Goal: Task Accomplishment & Management: Use online tool/utility

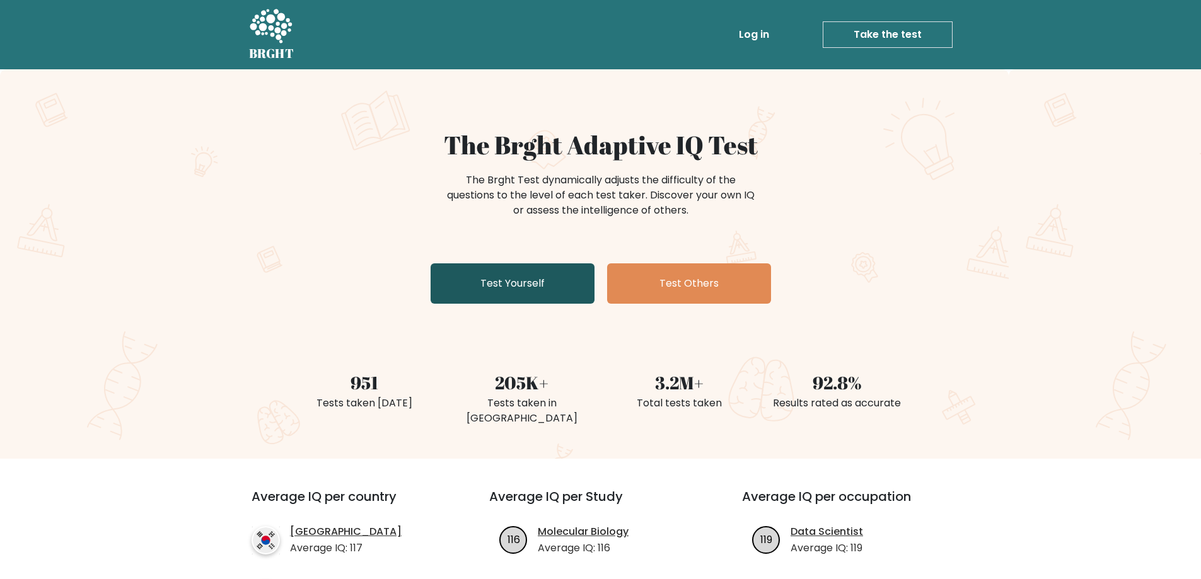
click at [497, 288] on link "Test Yourself" at bounding box center [513, 284] width 164 height 40
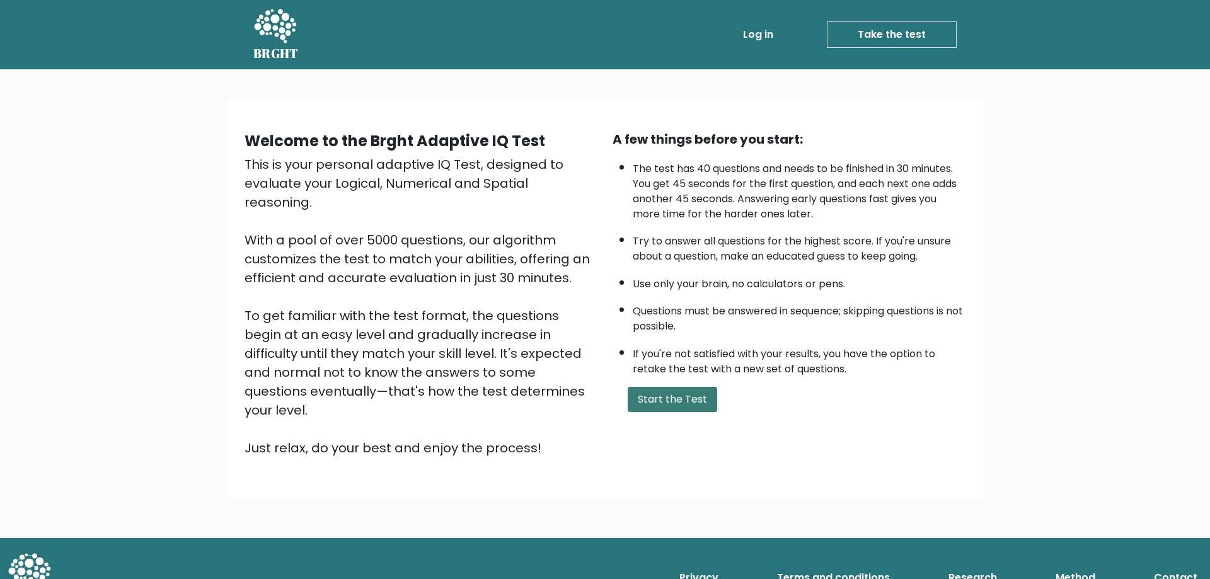
click at [650, 396] on button "Start the Test" at bounding box center [673, 399] width 90 height 25
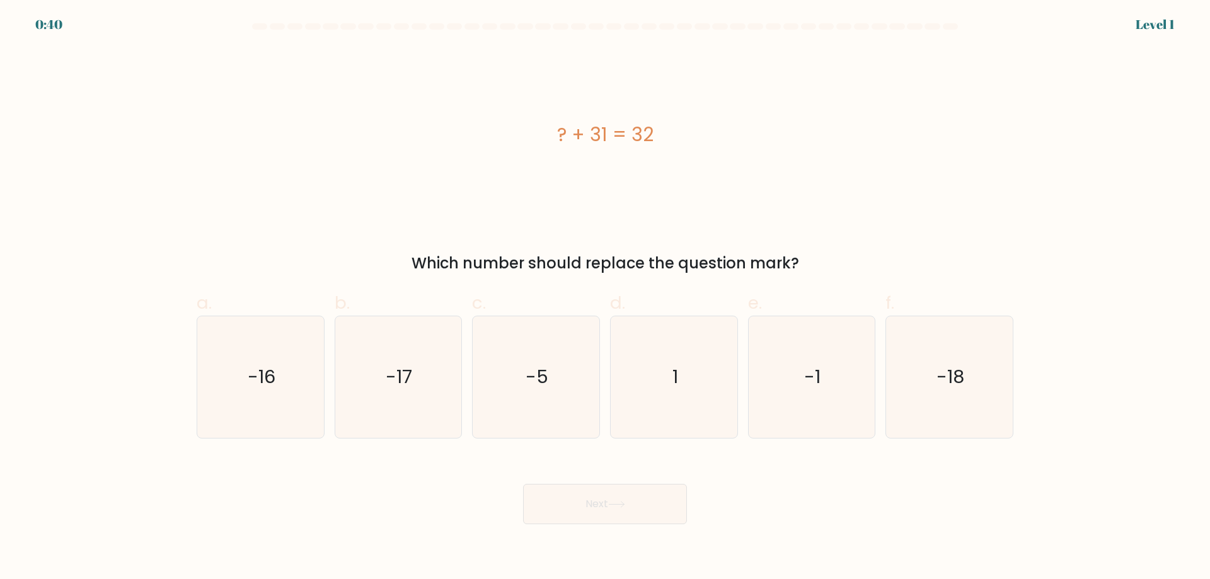
drag, startPoint x: 492, startPoint y: 122, endPoint x: 809, endPoint y: 272, distance: 350.2
click at [809, 272] on div "? + 31 = 32 Which number should replace the question mark?" at bounding box center [605, 161] width 832 height 227
copy div "? + 31 = 32 Which number should replace the question mark?"
click at [316, 55] on div "? + 31 = 32" at bounding box center [605, 135] width 817 height 174
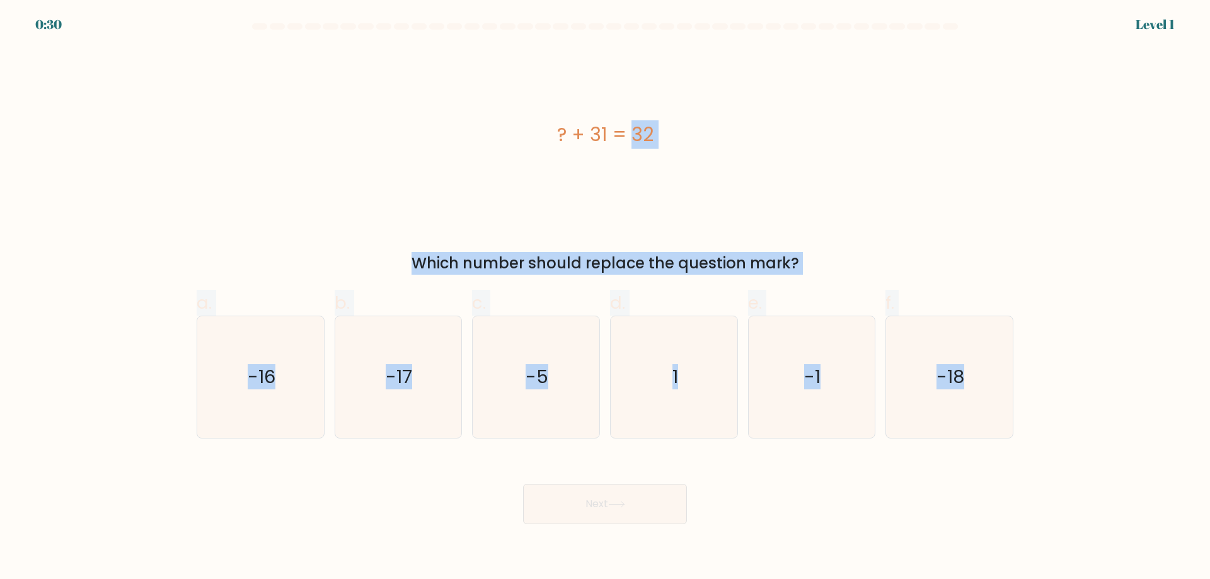
drag, startPoint x: 506, startPoint y: 95, endPoint x: 1071, endPoint y: 446, distance: 665.6
click at [1075, 449] on form "a. 1" at bounding box center [605, 273] width 1210 height 501
copy form "? + 31 = 32 Which number should replace the question mark? a. -16 b. -17 c. -5 …"
click at [57, 185] on form "a. 1" at bounding box center [605, 273] width 1210 height 501
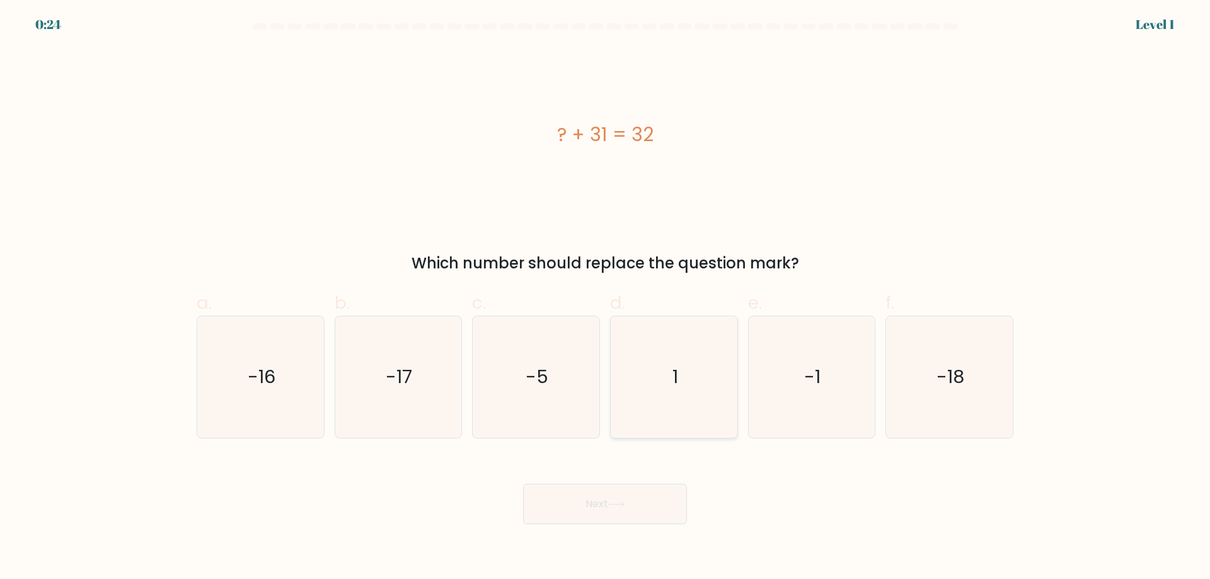
click at [676, 390] on text "1" at bounding box center [676, 376] width 6 height 25
click at [606, 298] on input "d. 1" at bounding box center [605, 294] width 1 height 8
radio input "true"
click at [625, 503] on icon at bounding box center [616, 504] width 17 height 7
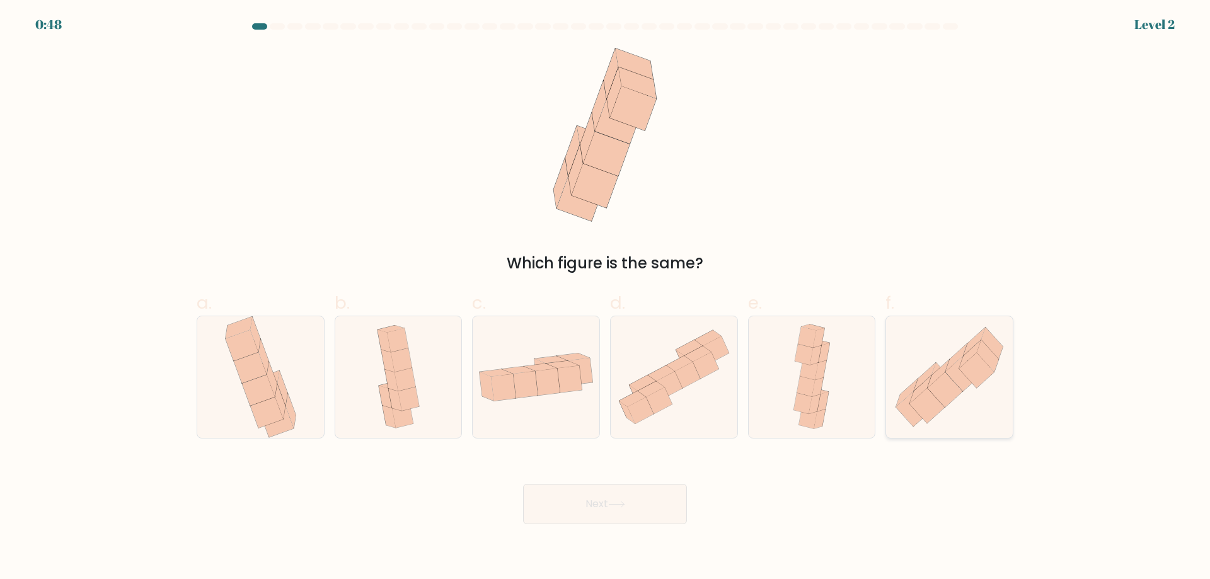
click at [945, 393] on icon at bounding box center [945, 390] width 35 height 35
click at [606, 298] on input "f." at bounding box center [605, 294] width 1 height 8
radio input "true"
click at [567, 506] on button "Next" at bounding box center [605, 504] width 164 height 40
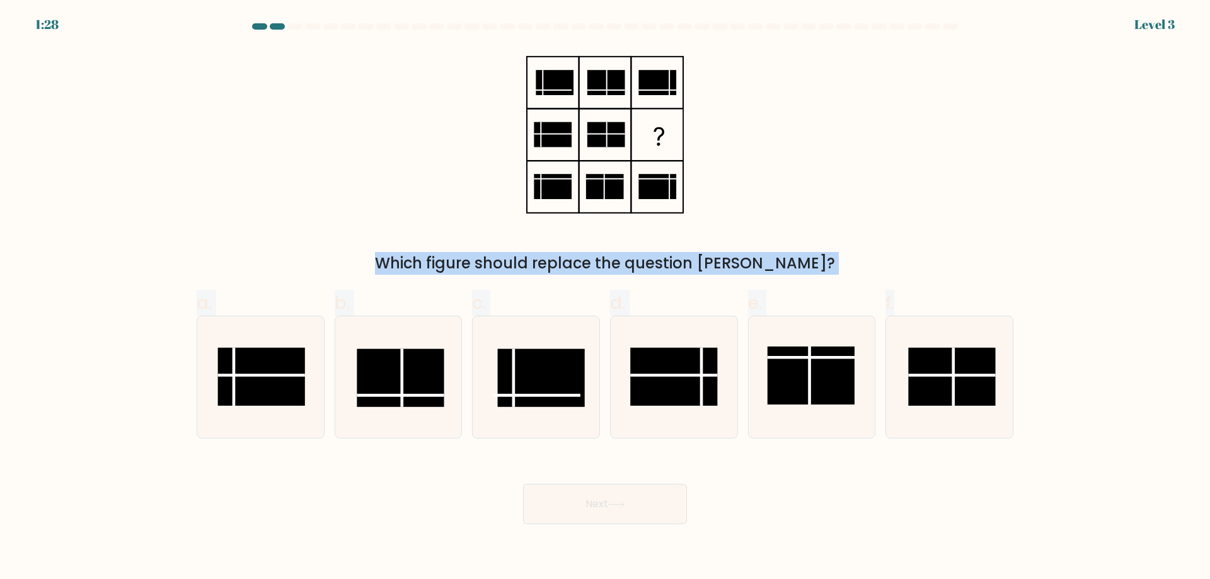
drag, startPoint x: 554, startPoint y: 77, endPoint x: 1102, endPoint y: 390, distance: 631.1
click at [1102, 390] on form at bounding box center [605, 273] width 1210 height 501
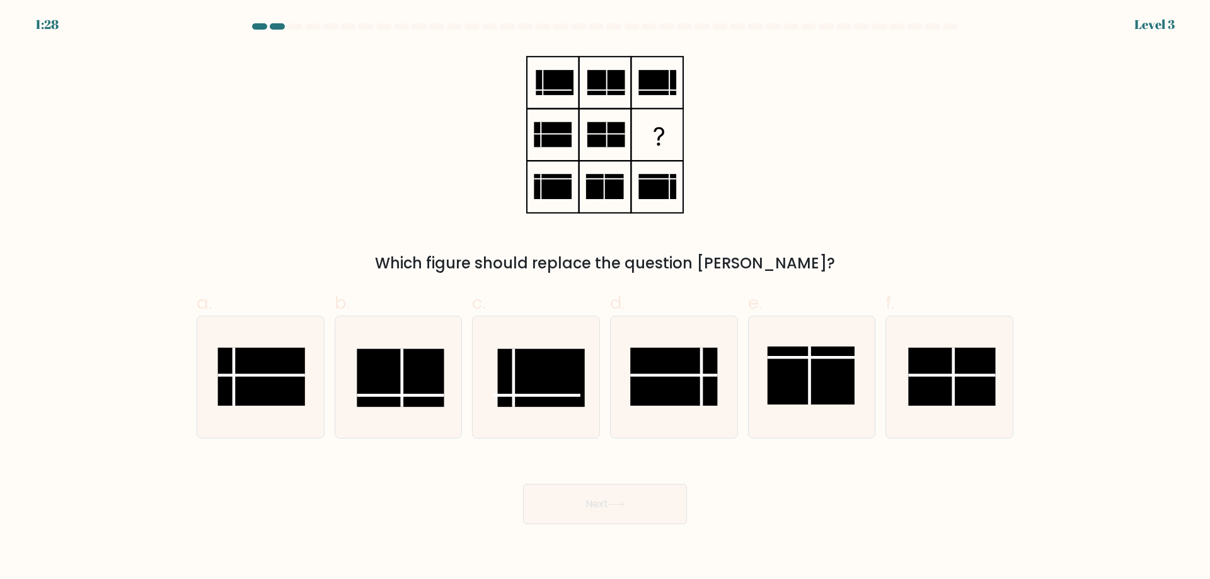
click at [1102, 390] on form at bounding box center [605, 273] width 1210 height 501
click at [661, 389] on rect at bounding box center [673, 377] width 87 height 58
click at [606, 298] on input "d." at bounding box center [605, 294] width 1 height 8
radio input "true"
click at [611, 511] on button "Next" at bounding box center [605, 504] width 164 height 40
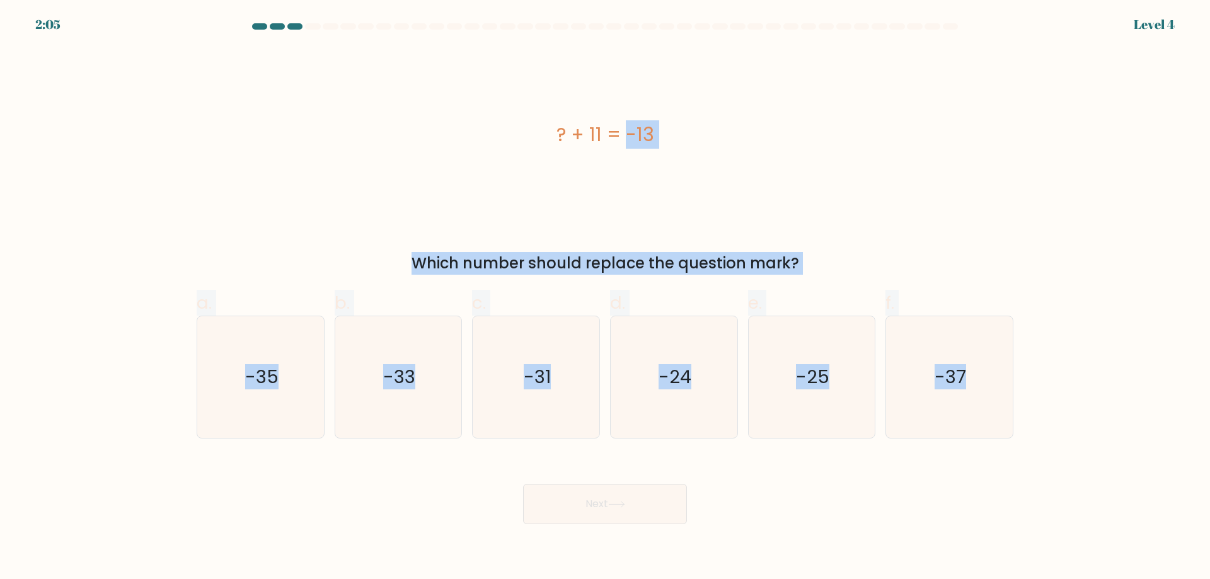
drag, startPoint x: 558, startPoint y: 124, endPoint x: 1123, endPoint y: 451, distance: 653.3
click at [1123, 451] on form "a." at bounding box center [605, 273] width 1210 height 501
copy form "? + 11 = -13 Which number should replace the question mark? a. -35 b. -33 c. -3…"
click at [283, 171] on div "? + 11 = -13" at bounding box center [605, 135] width 817 height 174
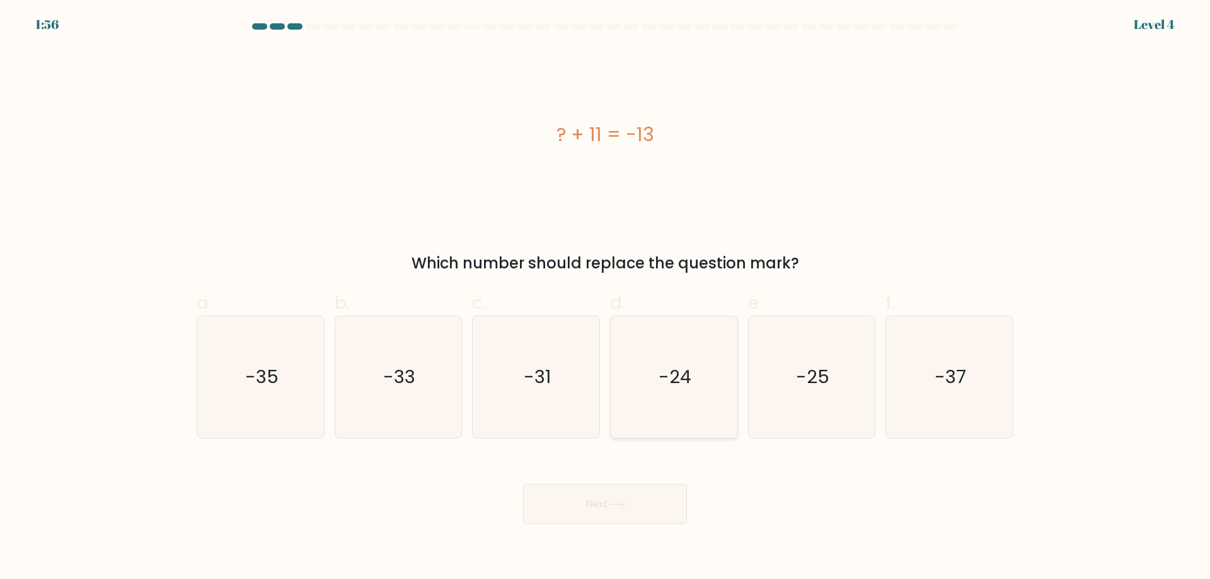
click at [663, 367] on text "-24" at bounding box center [675, 376] width 33 height 25
click at [606, 298] on input "d. -24" at bounding box center [605, 294] width 1 height 8
radio input "true"
click at [626, 536] on body "1:56 Level 4 a." at bounding box center [605, 289] width 1210 height 579
click at [623, 509] on button "Next" at bounding box center [605, 504] width 164 height 40
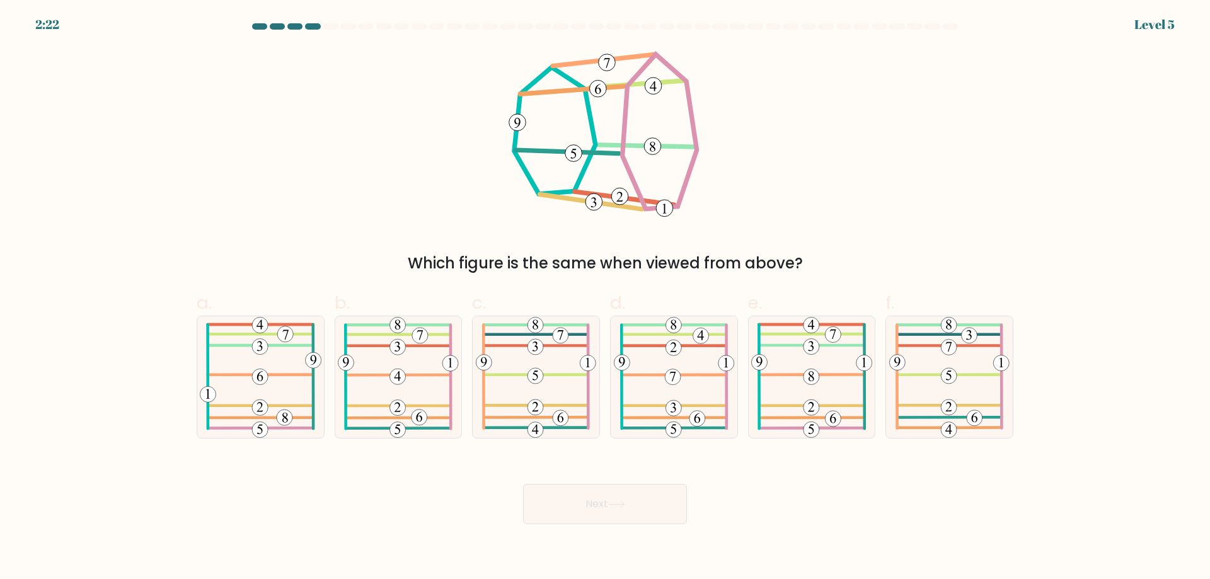
drag, startPoint x: 455, startPoint y: 55, endPoint x: 831, endPoint y: 229, distance: 414.6
click at [831, 229] on div "Which figure is the same when viewed from above?" at bounding box center [605, 161] width 832 height 227
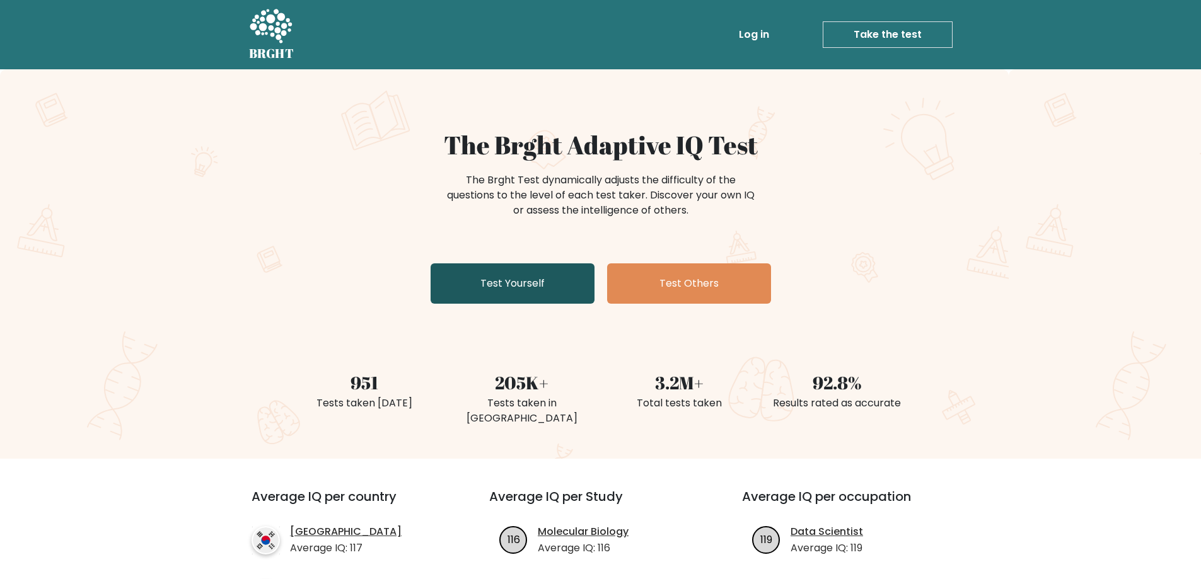
click at [530, 282] on link "Test Yourself" at bounding box center [513, 284] width 164 height 40
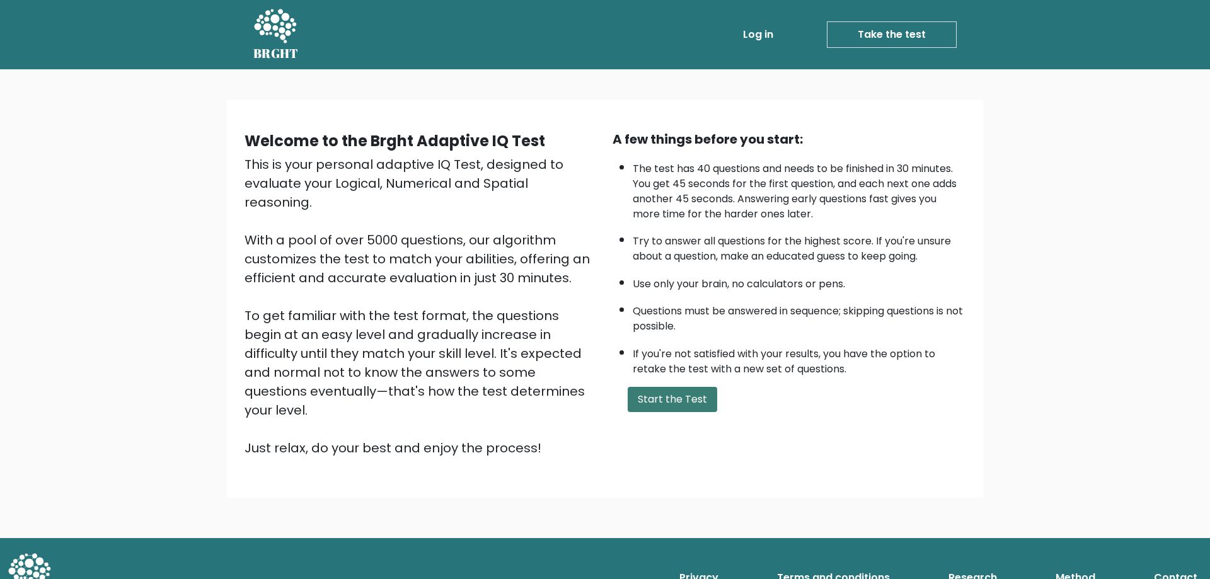
click at [654, 394] on button "Start the Test" at bounding box center [673, 399] width 90 height 25
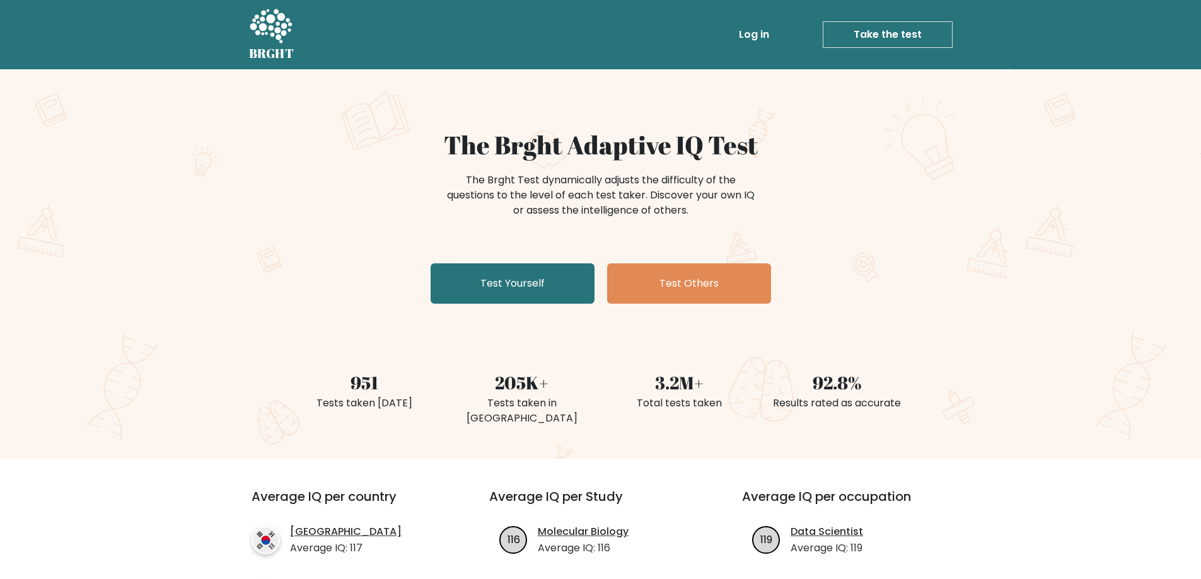
click at [854, 33] on link "Take the test" at bounding box center [888, 34] width 130 height 26
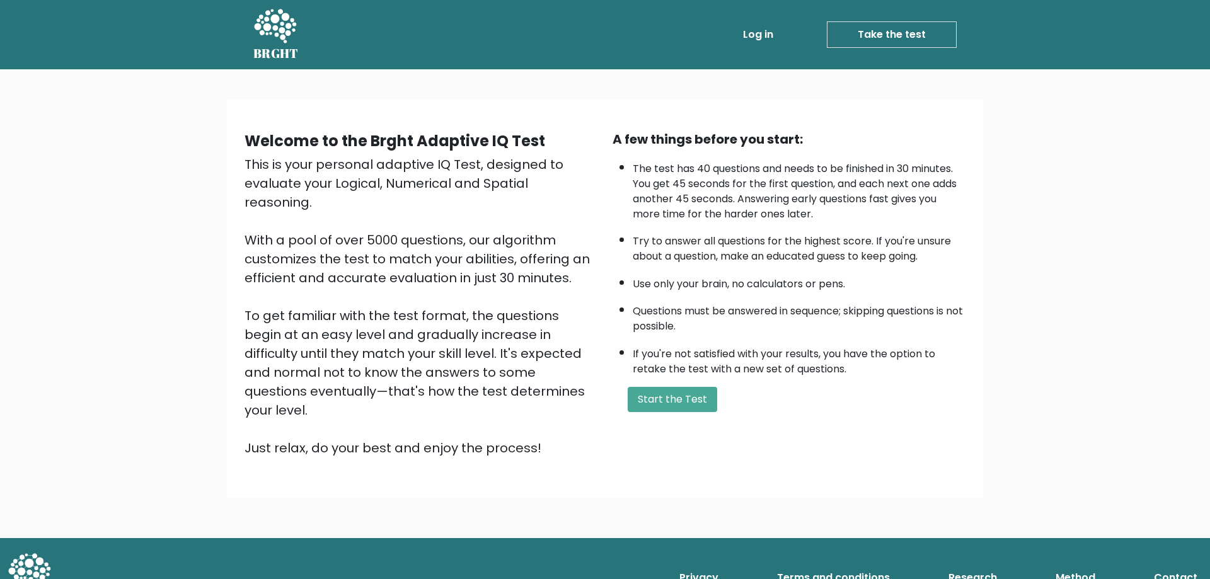
click at [765, 37] on link "Log in" at bounding box center [758, 34] width 40 height 25
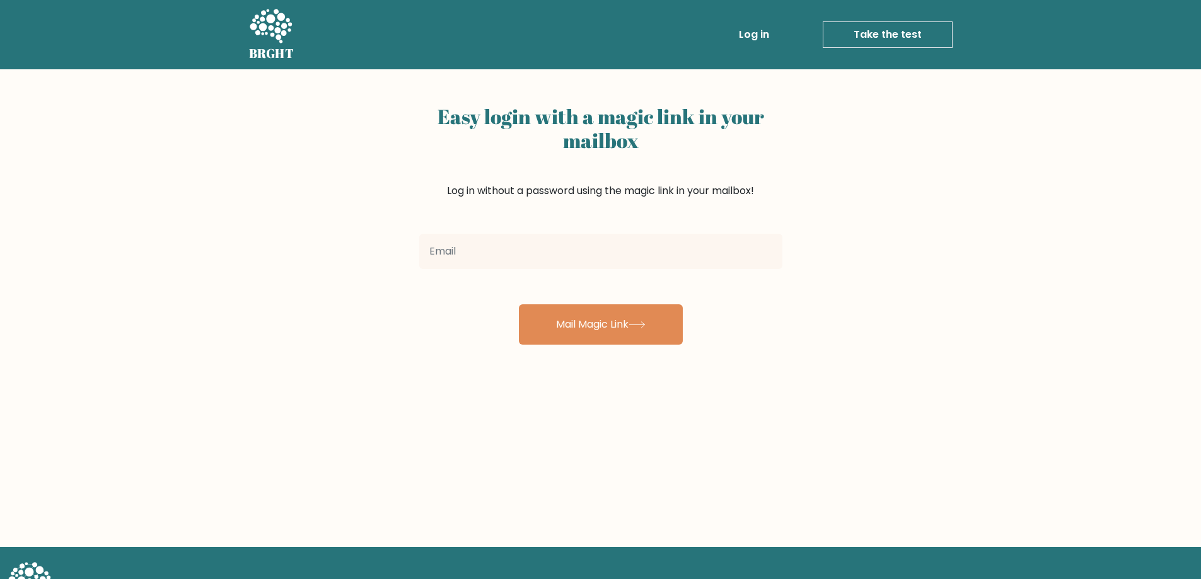
click at [875, 27] on link "Take the test" at bounding box center [888, 34] width 130 height 26
